Goal: Task Accomplishment & Management: Manage account settings

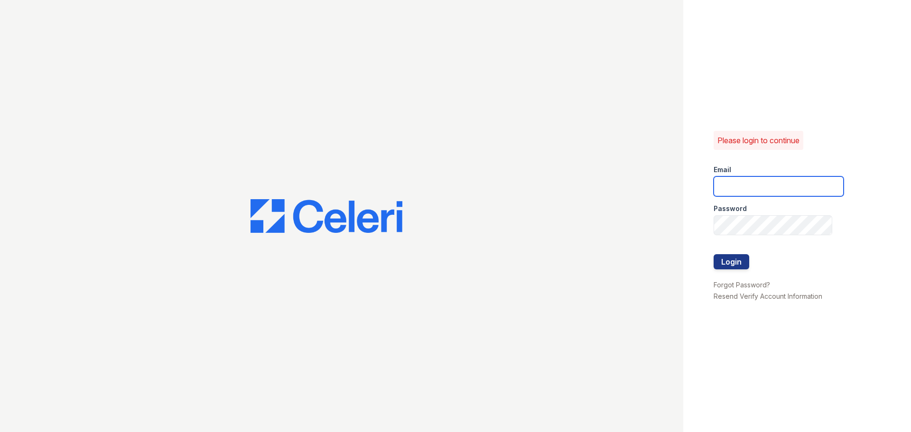
type input "[EMAIL_ADDRESS][DOMAIN_NAME]"
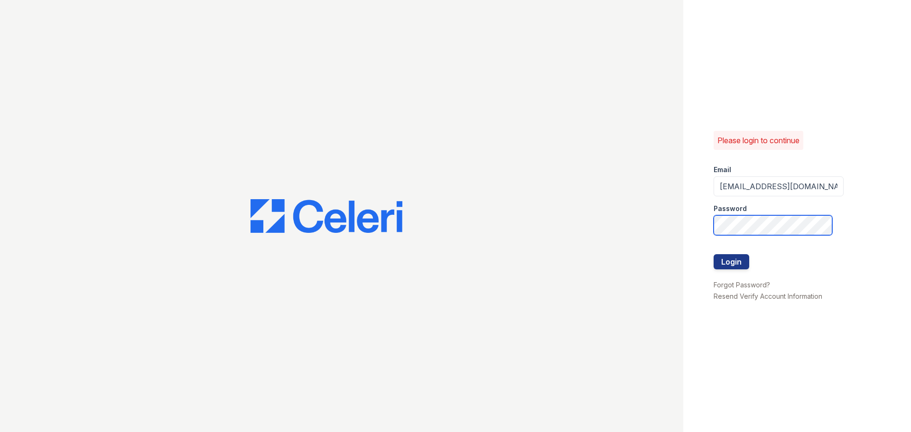
click at [703, 227] on div "Please login to continue Email [EMAIL_ADDRESS][DOMAIN_NAME] Password Login Forg…" at bounding box center [797, 216] width 228 height 432
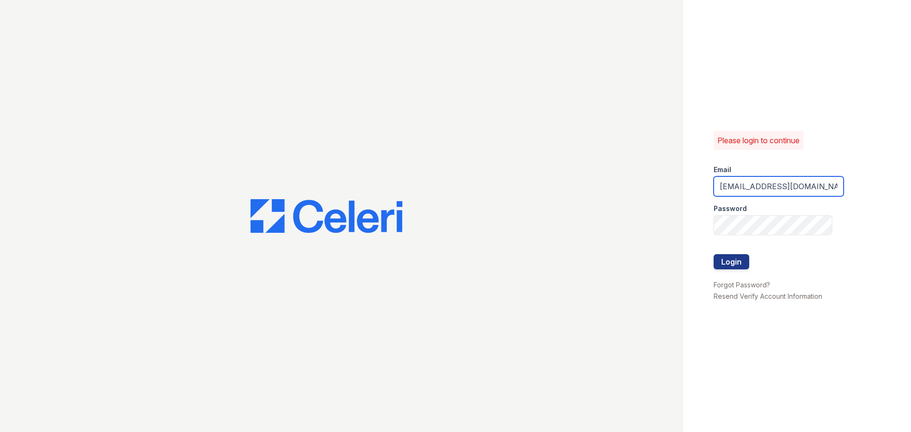
drag, startPoint x: 807, startPoint y: 185, endPoint x: 704, endPoint y: 186, distance: 103.4
click at [704, 186] on div "Please login to continue Email [EMAIL_ADDRESS][DOMAIN_NAME] Password Login Forg…" at bounding box center [797, 216] width 228 height 432
click at [813, 178] on input "[EMAIL_ADDRESS][DOMAIN_NAME]" at bounding box center [778, 186] width 130 height 20
type input "[EMAIL_ADDRESS][DOMAIN_NAME]"
click at [713, 254] on button "Login" at bounding box center [731, 261] width 36 height 15
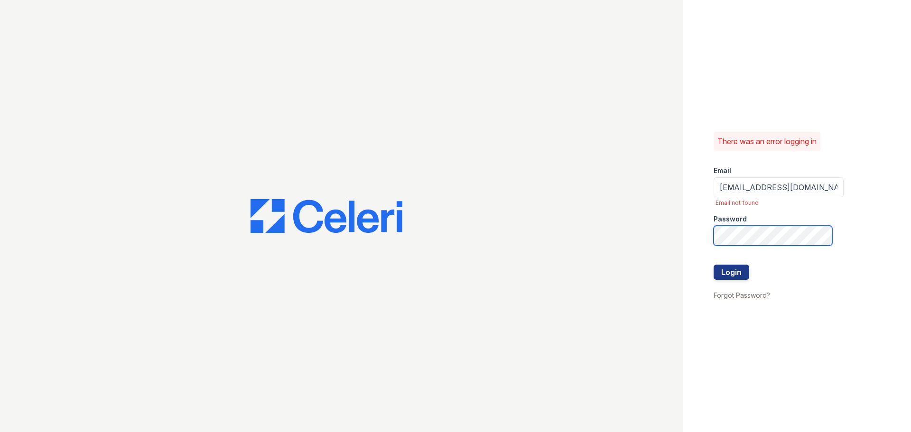
click at [713, 265] on button "Login" at bounding box center [731, 272] width 36 height 15
drag, startPoint x: 821, startPoint y: 189, endPoint x: 702, endPoint y: 191, distance: 119.1
click at [702, 191] on div "There was an error logging in Email mgarber@trinity-pm.com Email not found Pass…" at bounding box center [797, 216] width 228 height 432
